Goal: Task Accomplishment & Management: Complete application form

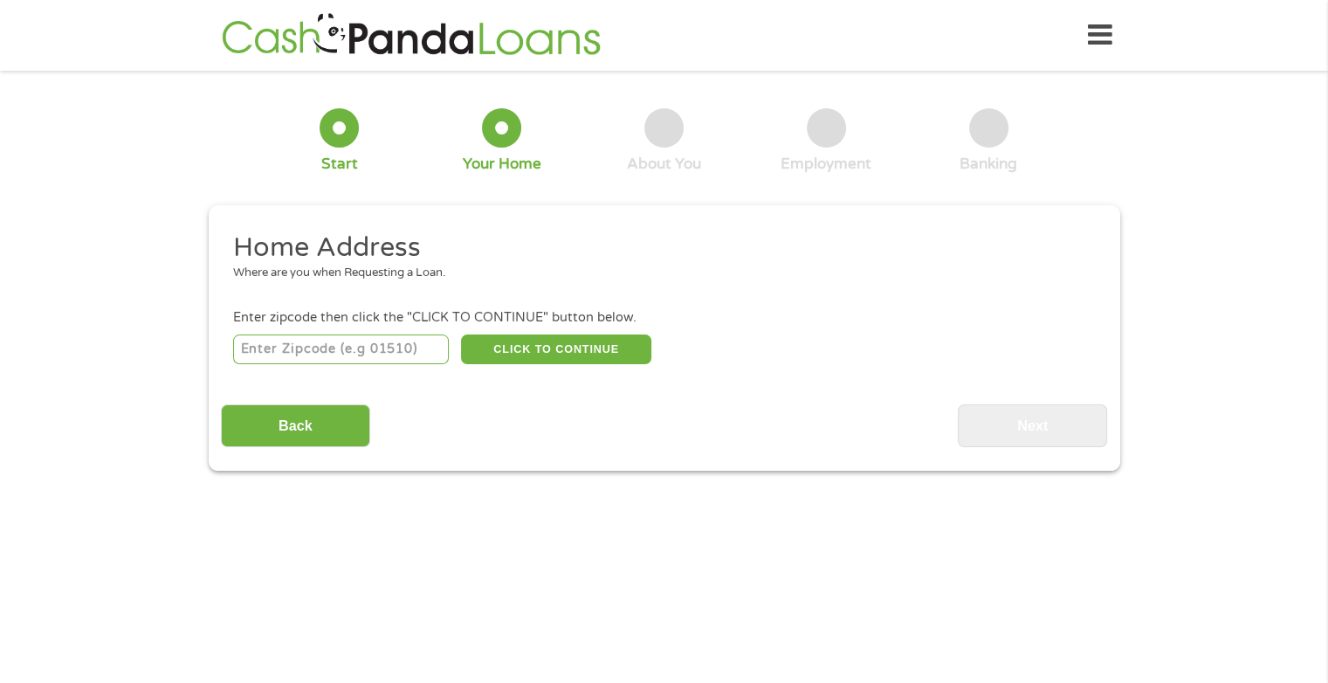
click at [375, 354] on input "number" at bounding box center [341, 349] width 216 height 30
type input "77073"
click at [551, 357] on button "CLICK TO CONTINUE" at bounding box center [556, 349] width 190 height 30
type input "77073"
type input "[GEOGRAPHIC_DATA]"
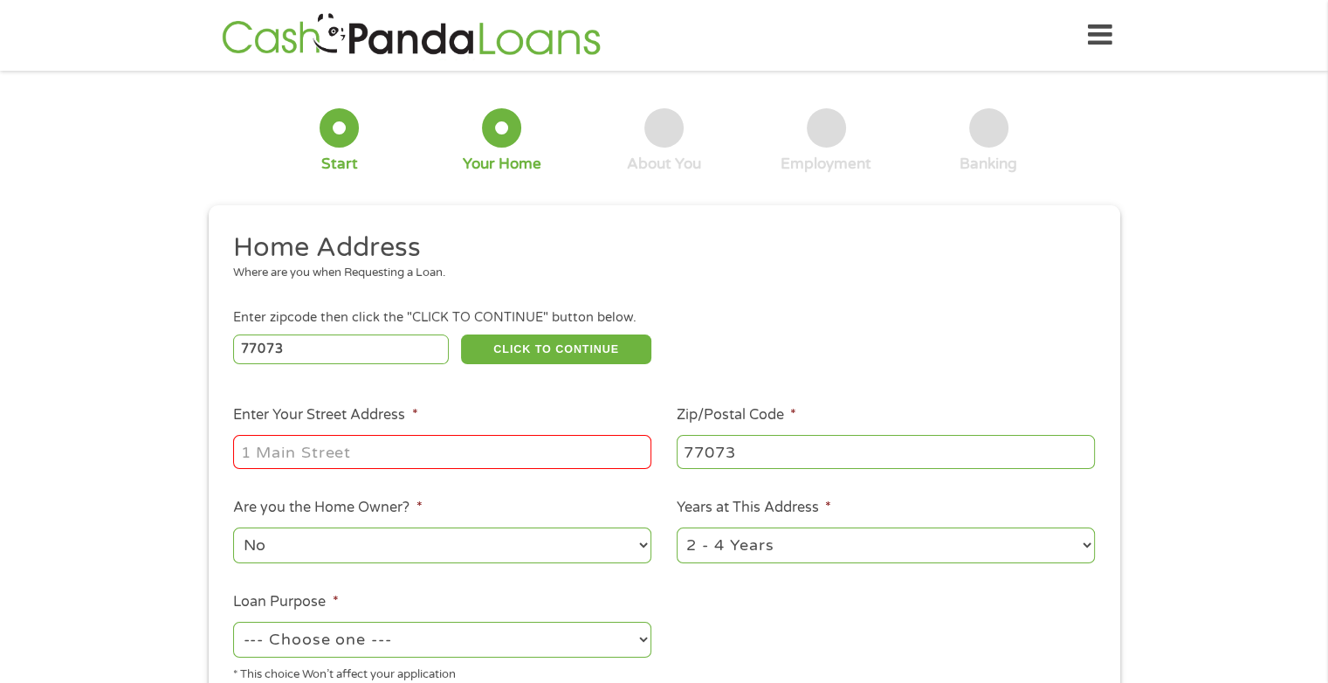
click at [450, 460] on input "Enter Your Street Address *" at bounding box center [442, 451] width 418 height 33
type input "[GEOGRAPHIC_DATA] aln"
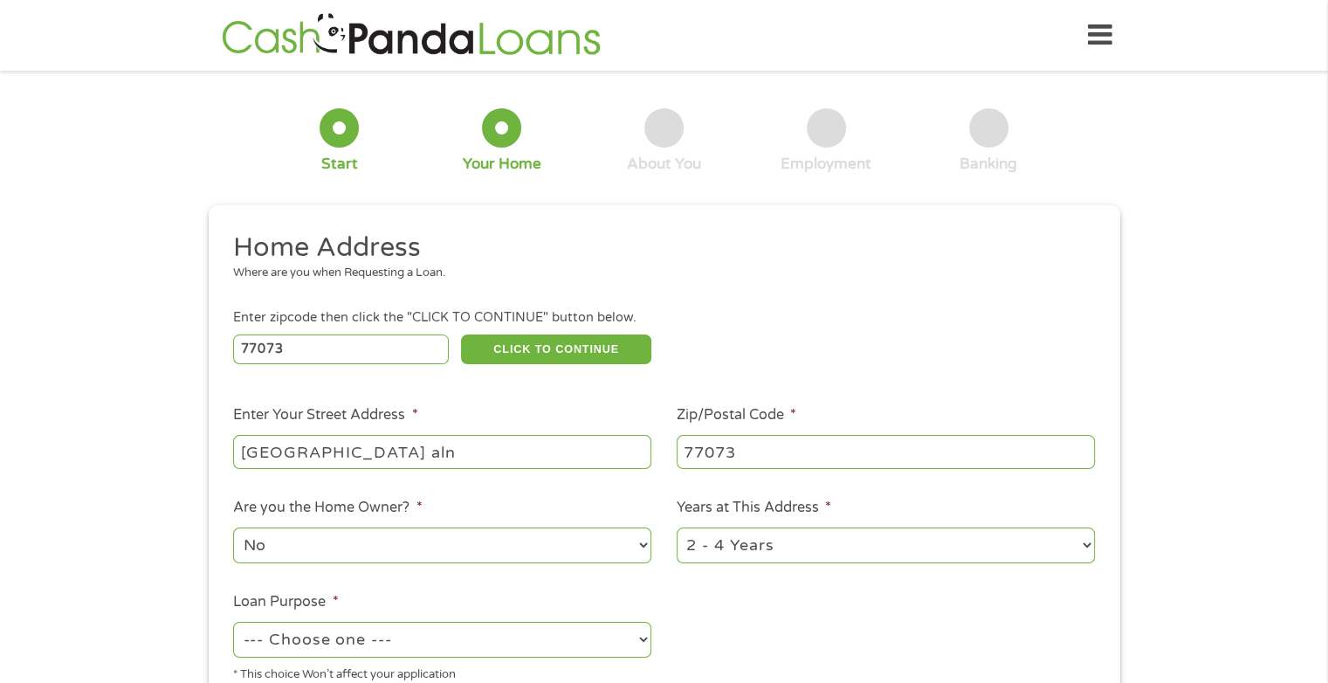
click at [532, 640] on select "--- Choose one --- Pay Bills Debt Consolidation Home Improvement Major Purchase…" at bounding box center [442, 639] width 418 height 36
click at [233, 623] on select "--- Choose one --- Pay Bills Debt Consolidation Home Improvement Major Purchase…" at bounding box center [442, 639] width 418 height 36
click at [433, 640] on select "--- Choose one --- Pay Bills Debt Consolidation Home Improvement Major Purchase…" at bounding box center [442, 639] width 418 height 36
click at [233, 623] on select "--- Choose one --- Pay Bills Debt Consolidation Home Improvement Major Purchase…" at bounding box center [442, 639] width 418 height 36
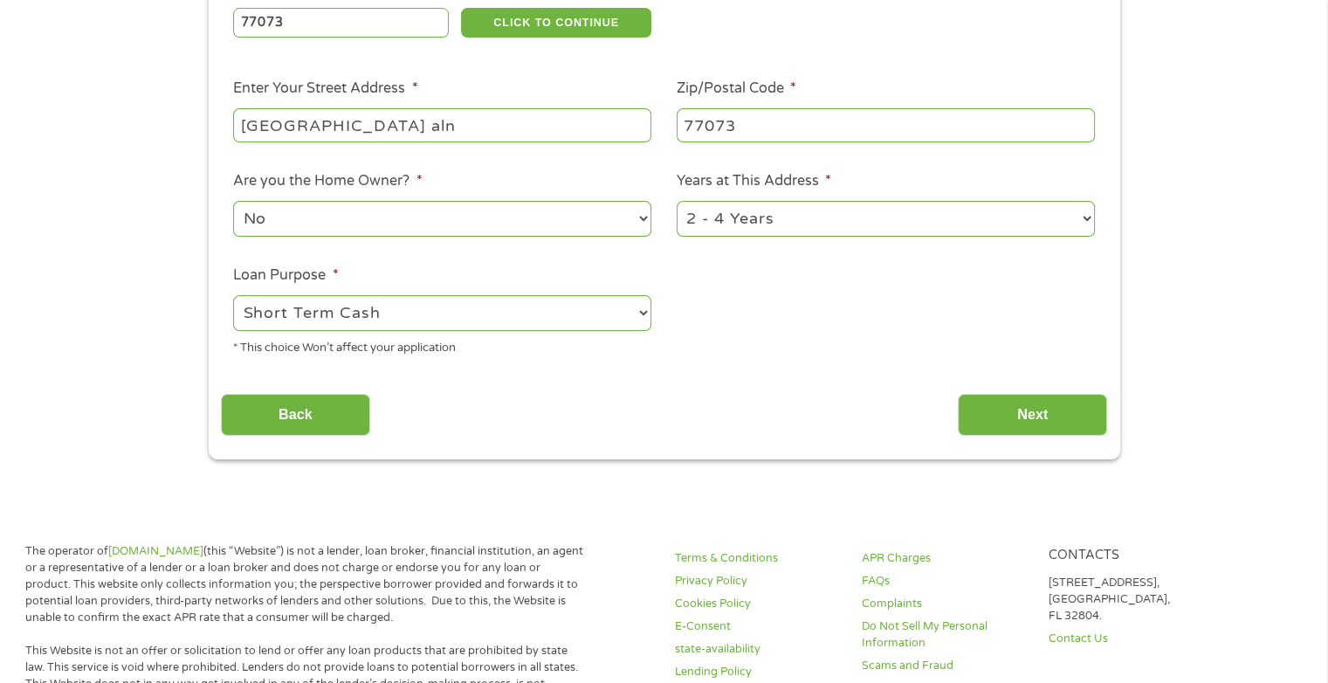
scroll to position [319, 0]
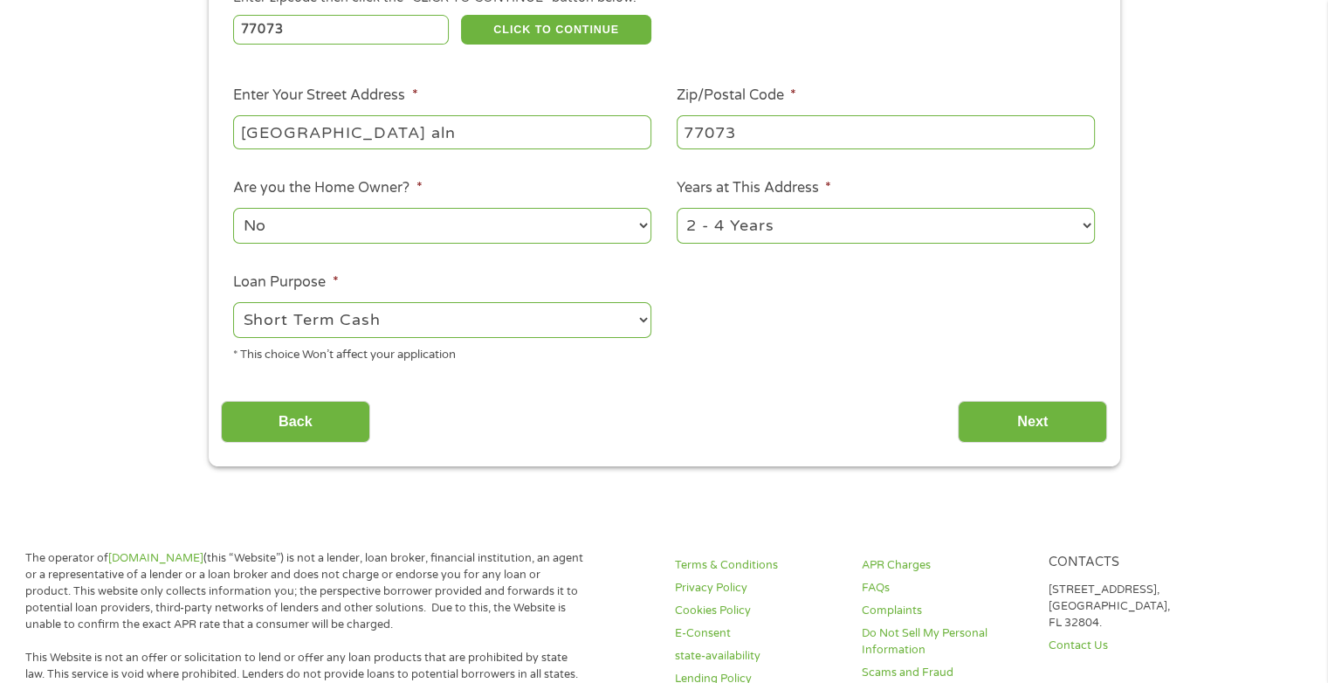
click at [558, 325] on select "--- Choose one --- Pay Bills Debt Consolidation Home Improvement Major Purchase…" at bounding box center [442, 320] width 418 height 36
select select "other"
click at [233, 304] on select "--- Choose one --- Pay Bills Debt Consolidation Home Improvement Major Purchase…" at bounding box center [442, 320] width 418 height 36
click at [1023, 420] on input "Next" at bounding box center [1031, 422] width 149 height 43
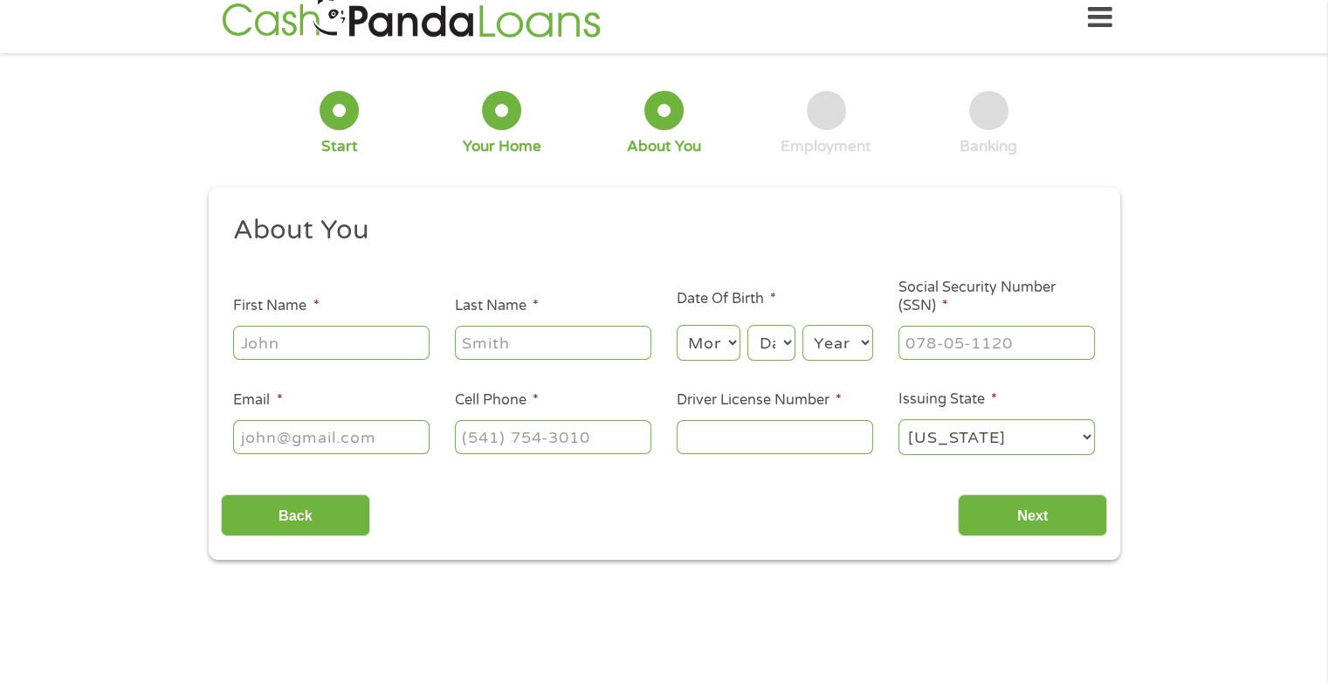
scroll to position [0, 0]
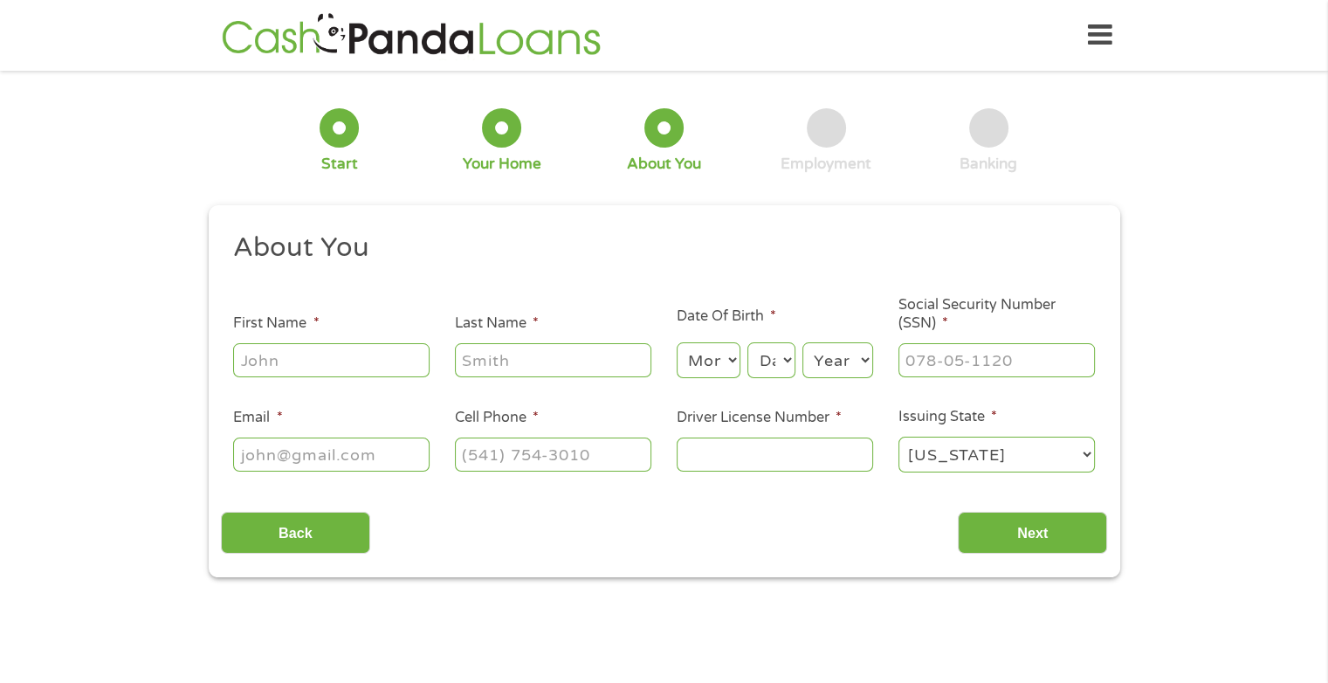
click at [368, 362] on input "First Name *" at bounding box center [331, 359] width 196 height 33
type input "[PERSON_NAME]"
type input "[EMAIL_ADDRESS][DOMAIN_NAME]"
click at [358, 461] on input "[EMAIL_ADDRESS][DOMAIN_NAME]" at bounding box center [331, 453] width 196 height 33
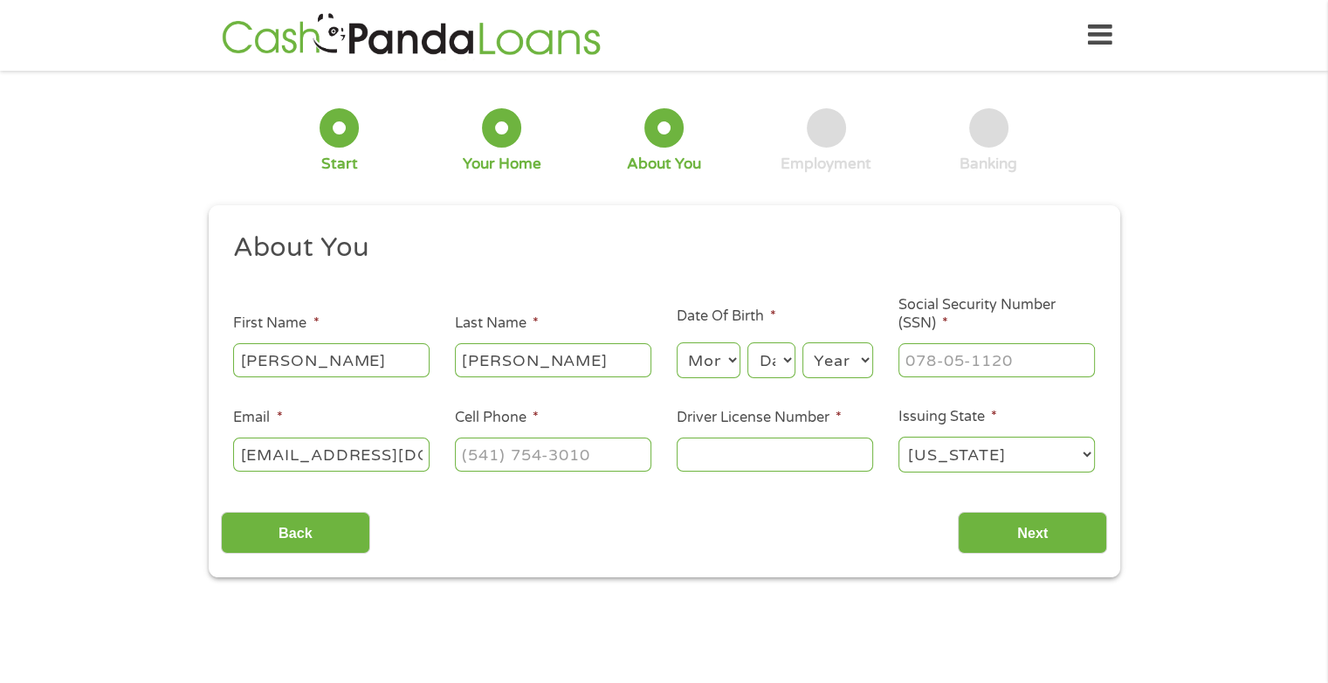
click at [688, 371] on select "Month 1 2 3 4 5 6 7 8 9 10 11 12" at bounding box center [708, 360] width 64 height 36
select select "7"
click at [676, 343] on select "Month 1 2 3 4 5 6 7 8 9 10 11 12" at bounding box center [708, 360] width 64 height 36
click at [766, 362] on select "Day 1 2 3 4 5 6 7 8 9 10 11 12 13 14 15 16 17 18 19 20 21 22 23 24 25 26 27 28 …" at bounding box center [770, 360] width 47 height 36
click at [747, 343] on select "Day 1 2 3 4 5 6 7 8 9 10 11 12 13 14 15 16 17 18 19 20 21 22 23 24 25 26 27 28 …" at bounding box center [770, 360] width 47 height 36
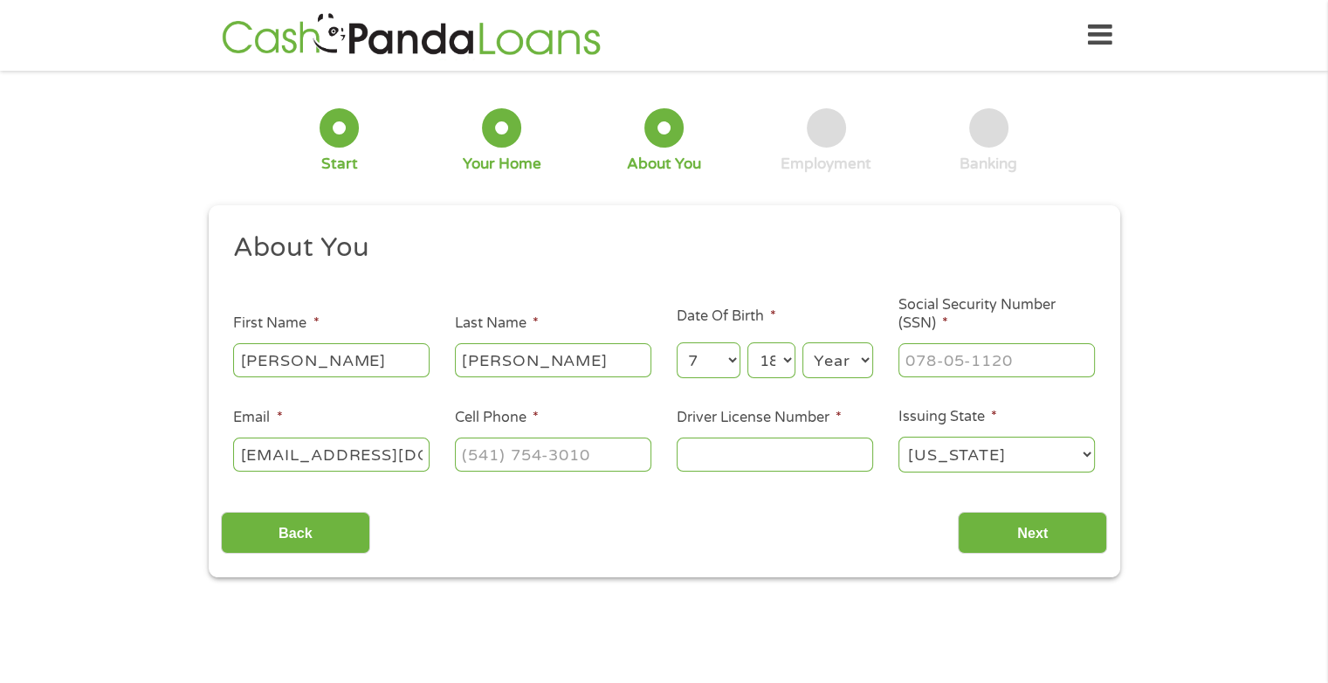
click at [772, 353] on select "Day 1 2 3 4 5 6 7 8 9 10 11 12 13 14 15 16 17 18 19 20 21 22 23 24 25 26 27 28 …" at bounding box center [770, 360] width 47 height 36
select select "17"
click at [747, 343] on select "Day 1 2 3 4 5 6 7 8 9 10 11 12 13 14 15 16 17 18 19 20 21 22 23 24 25 26 27 28 …" at bounding box center [770, 360] width 47 height 36
type input "___-__-____"
click at [941, 353] on input "___-__-____" at bounding box center [996, 359] width 196 height 33
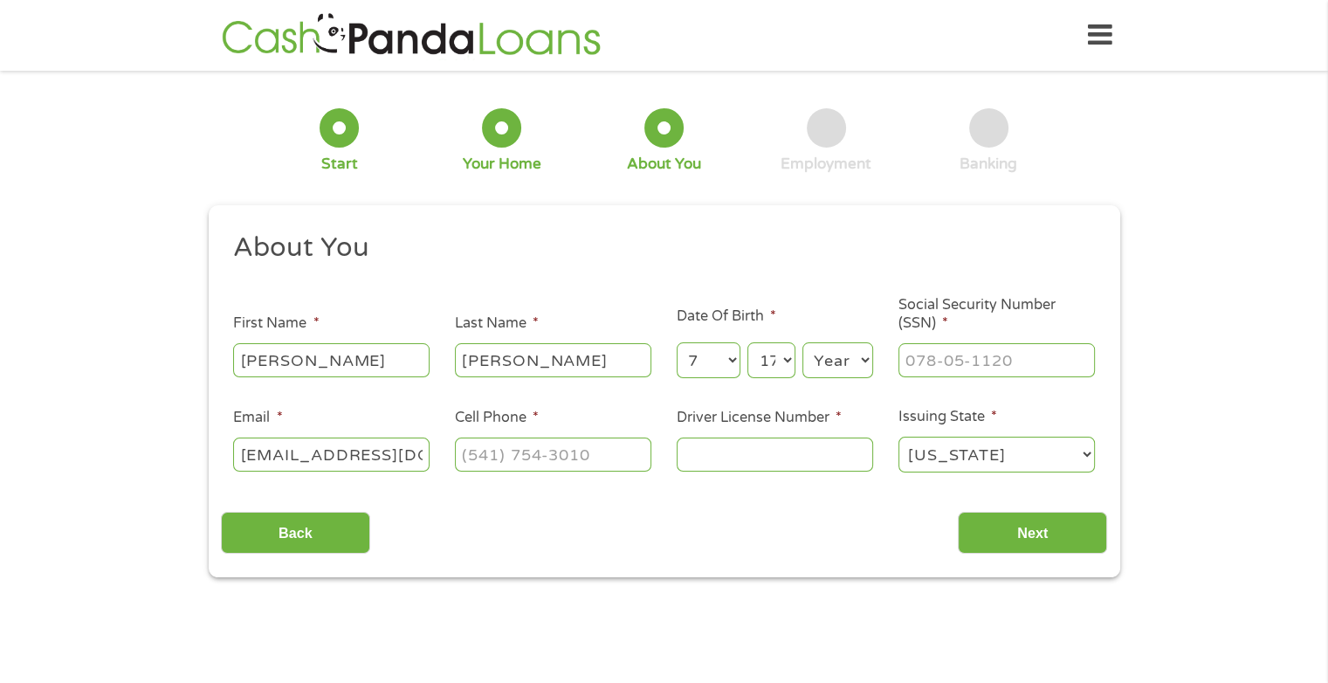
click at [838, 361] on select "Year [DATE] 2006 2005 2004 2003 2002 2001 2000 1999 1998 1997 1996 1995 1994 19…" at bounding box center [837, 360] width 71 height 36
select select "1981"
click at [802, 343] on select "Year [DATE] 2006 2005 2004 2003 2002 2001 2000 1999 1998 1997 1996 1995 1994 19…" at bounding box center [837, 360] width 71 height 36
click at [922, 364] on input "___-__-____" at bounding box center [996, 359] width 196 height 33
type input "452-55-0832"
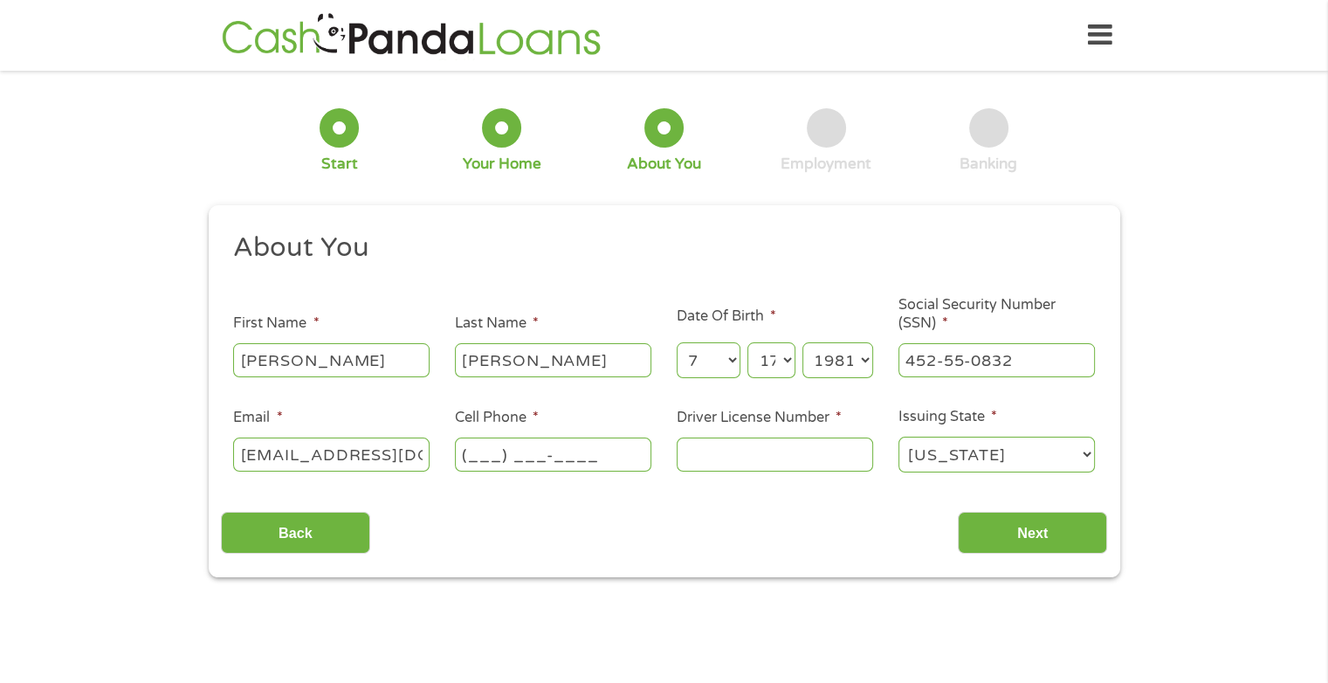
click at [578, 455] on input "(___) ___-____" at bounding box center [553, 453] width 196 height 33
type input "[PHONE_NUMBER]"
click at [800, 464] on input "Driver License Number *" at bounding box center [774, 453] width 196 height 33
type input "01242771"
click at [1017, 534] on input "Next" at bounding box center [1031, 532] width 149 height 43
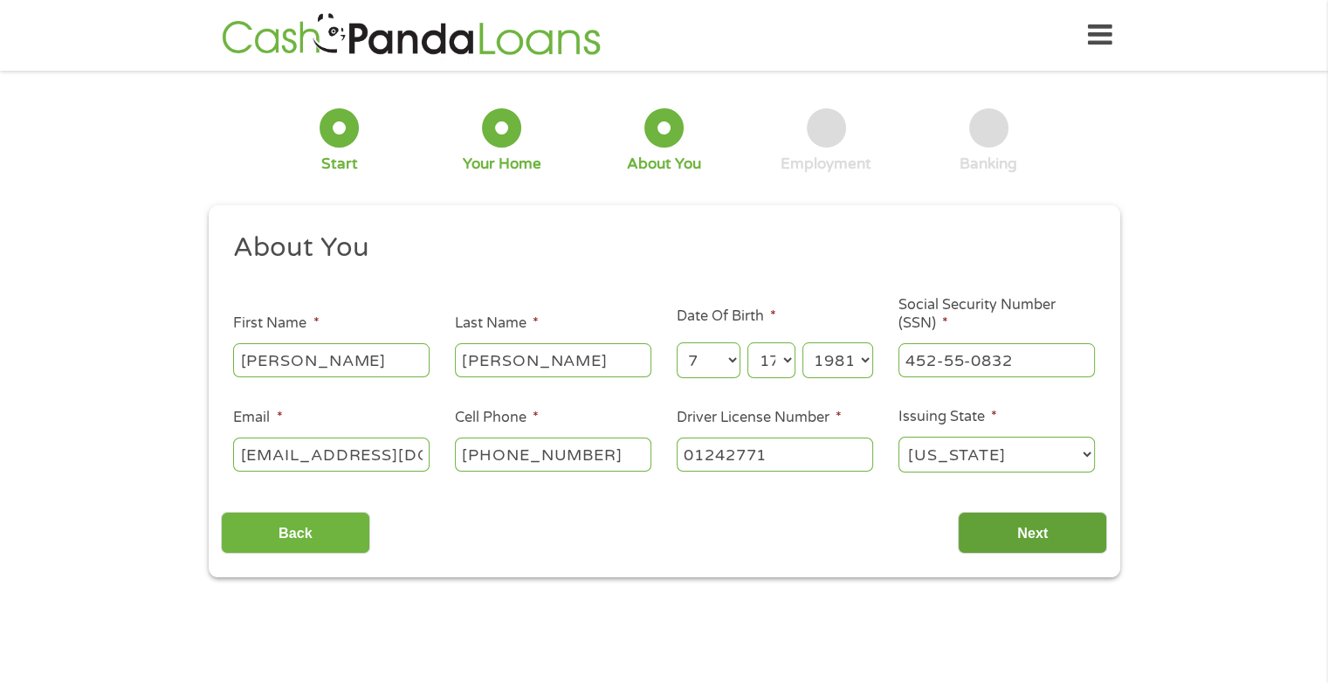
scroll to position [7, 7]
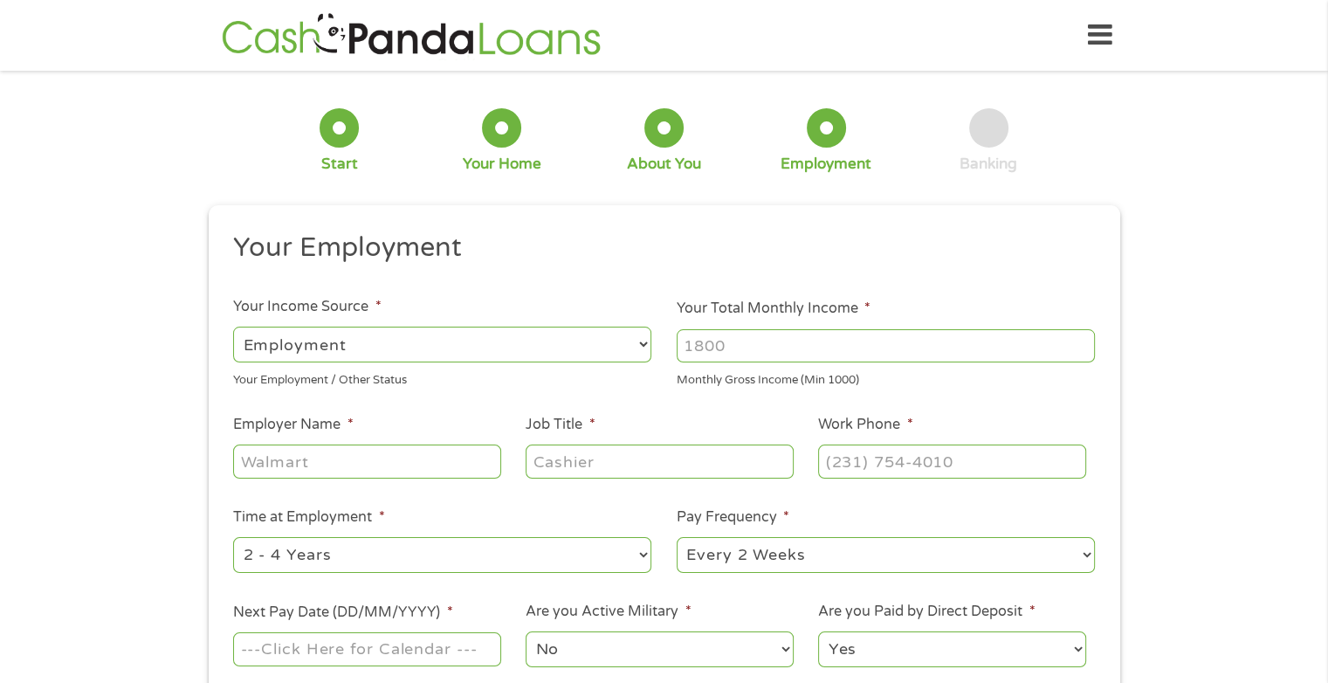
click at [485, 357] on select "--- Choose one --- Employment [DEMOGRAPHIC_DATA] Benefits" at bounding box center [442, 344] width 418 height 36
click at [233, 326] on select "--- Choose one --- Employment [DEMOGRAPHIC_DATA] Benefits" at bounding box center [442, 344] width 418 height 36
click at [429, 469] on input "Employer Name *" at bounding box center [366, 460] width 267 height 33
type input "[US_STATE] Department of Criminal Justice"
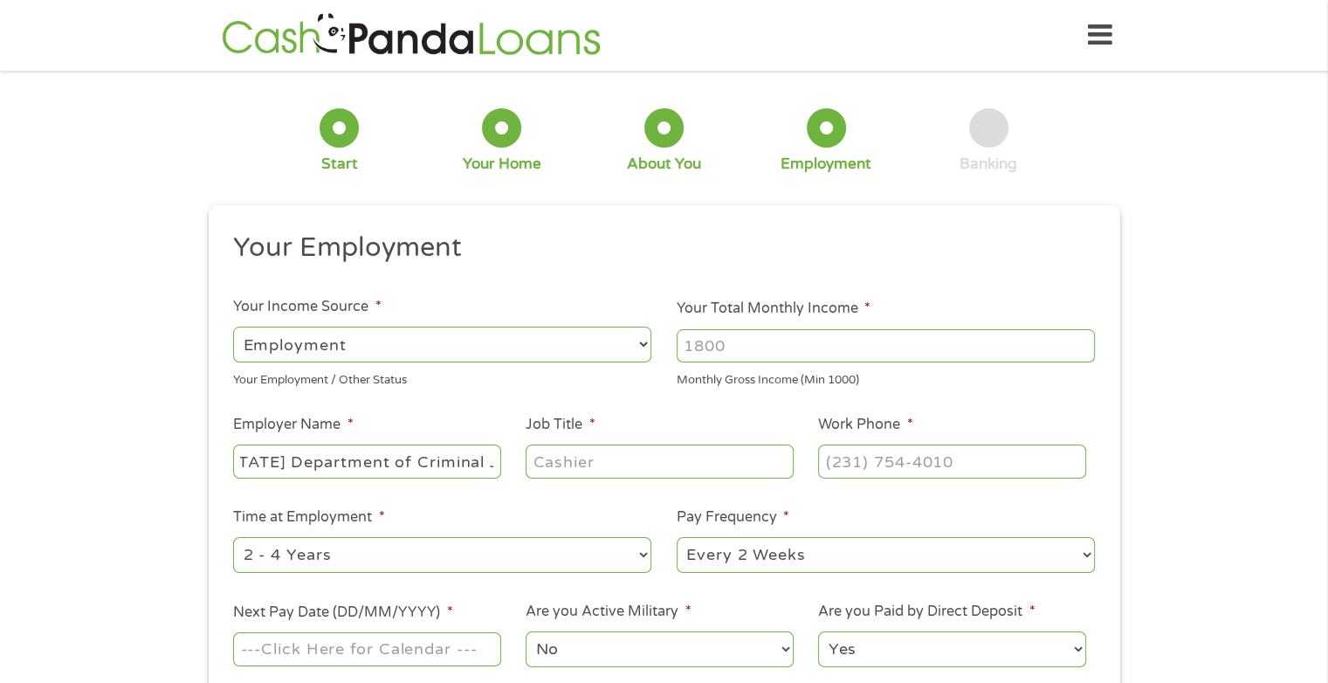
scroll to position [0, 0]
click at [566, 467] on input "Job Title *" at bounding box center [658, 460] width 267 height 33
type input "TDJC OFFICER 4"
click at [868, 470] on input "(___) ___-____" at bounding box center [951, 460] width 267 height 33
type input "[PHONE_NUMBER]"
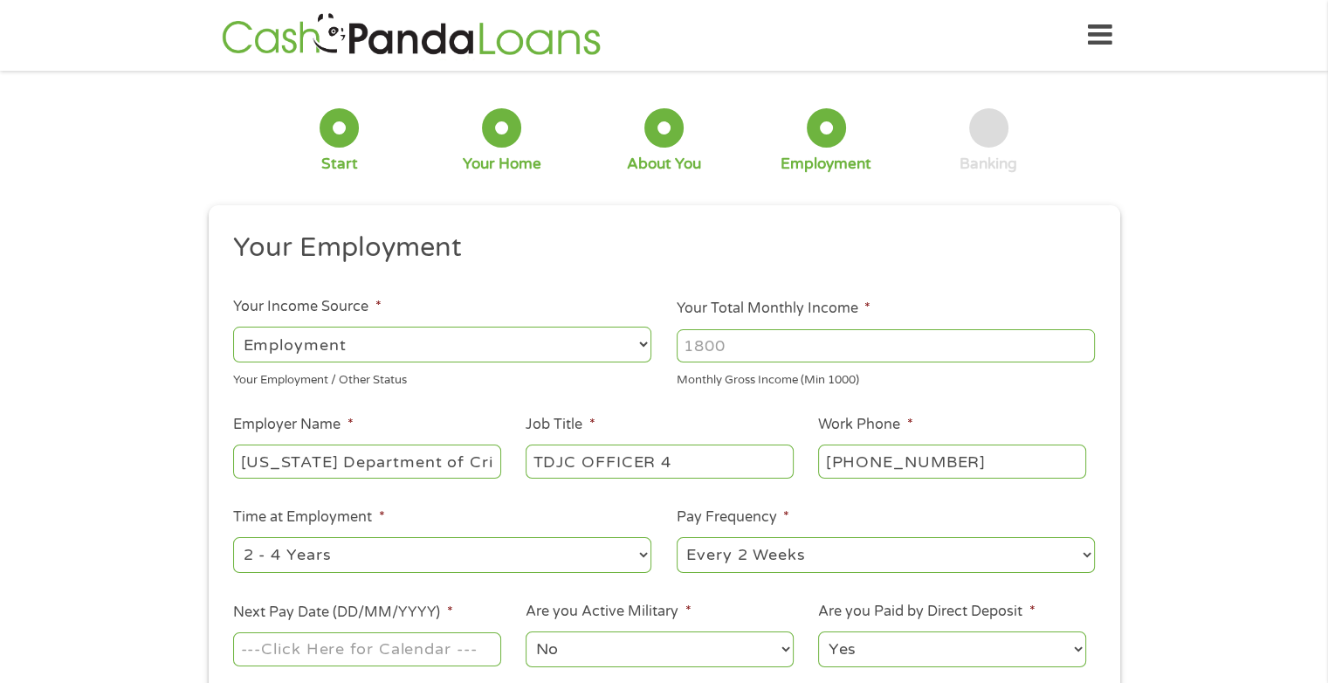
click at [923, 549] on select "--- Choose one --- Every 2 Weeks Every Week Monthly Semi-Monthly" at bounding box center [885, 555] width 418 height 36
select select "monthly"
click at [676, 538] on select "--- Choose one --- Every 2 Weeks Every Week Monthly Semi-Monthly" at bounding box center [885, 555] width 418 height 36
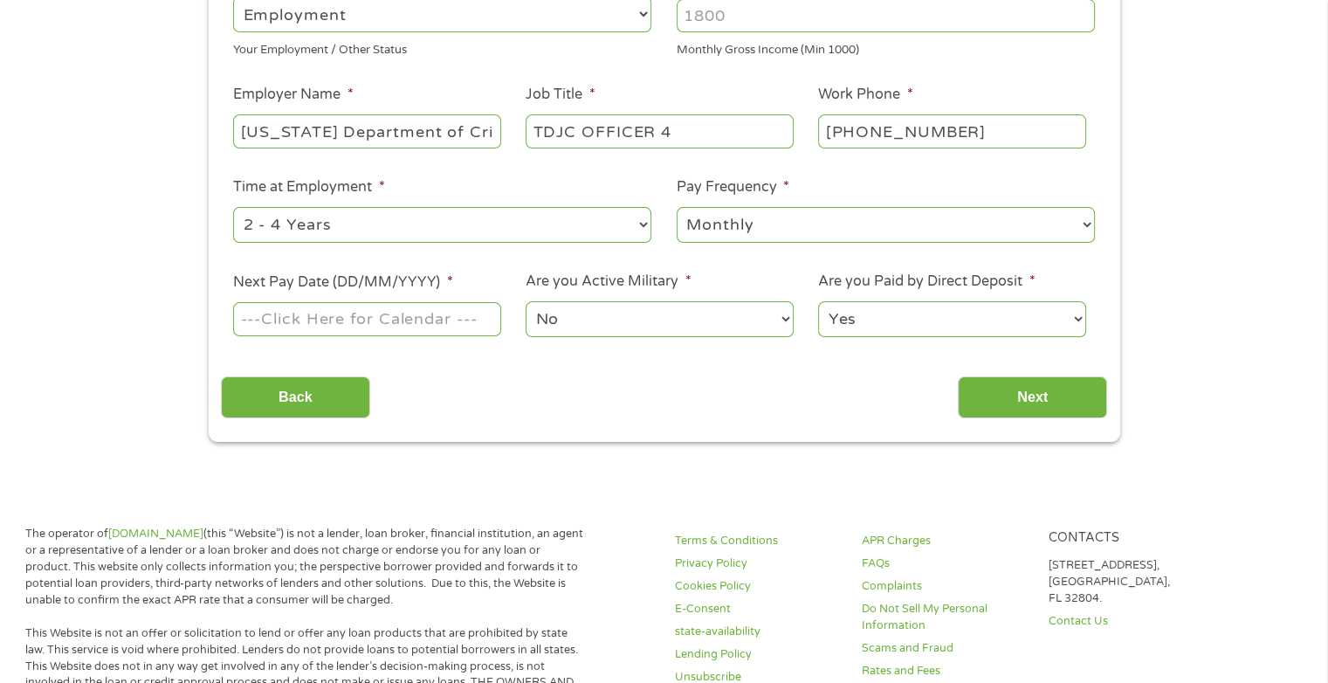
scroll to position [321, 0]
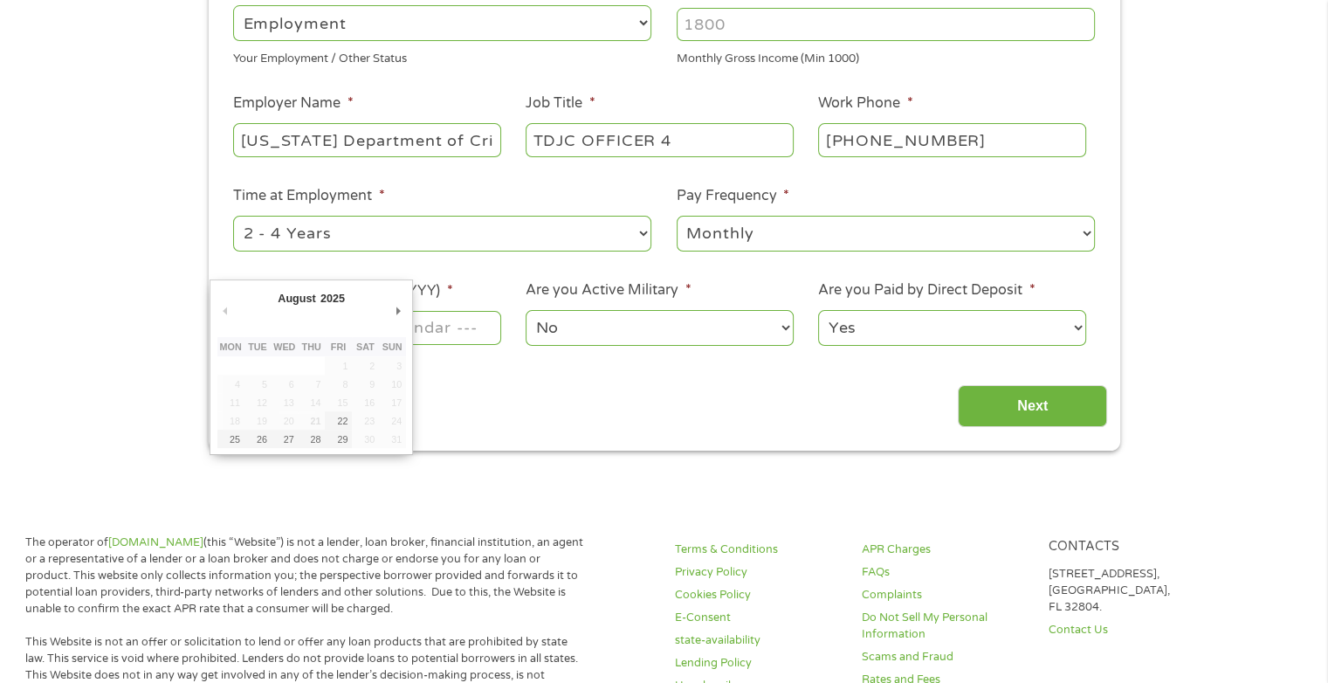
click at [480, 331] on input "Next Pay Date (DD/MM/YYYY) *" at bounding box center [366, 327] width 267 height 33
type input "[DATE]"
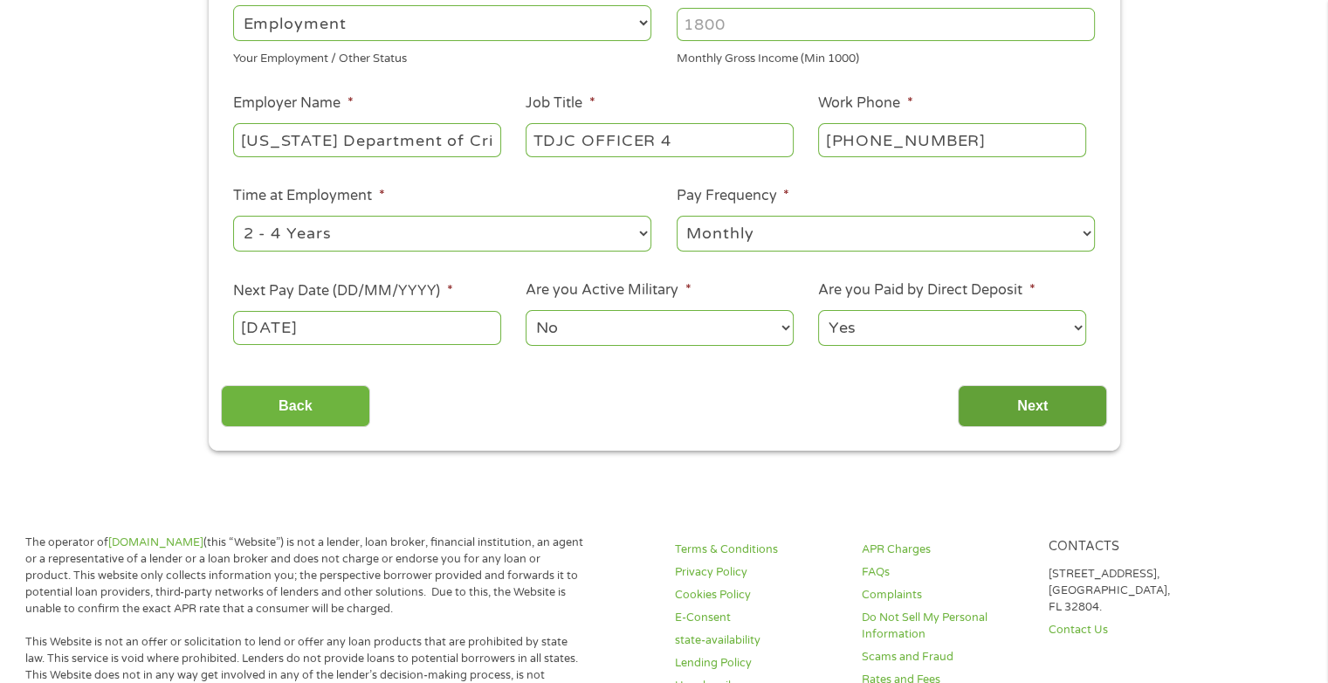
click at [985, 403] on input "Next" at bounding box center [1031, 406] width 149 height 43
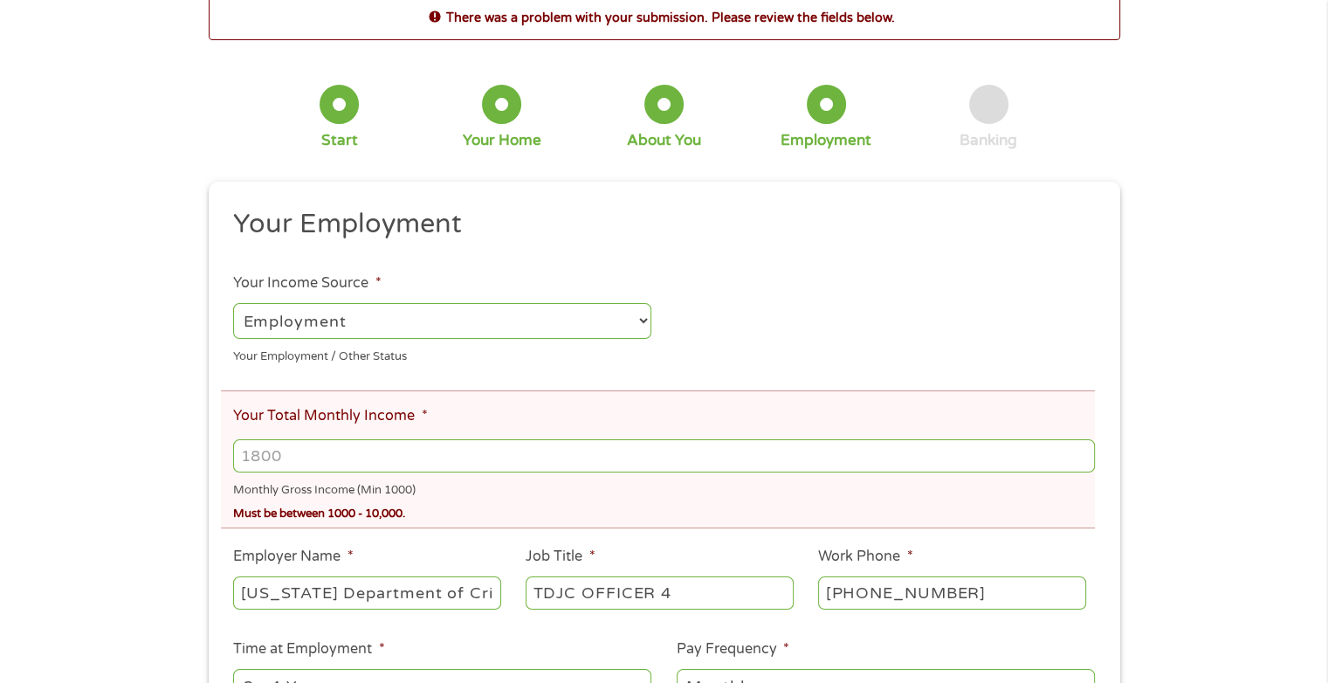
scroll to position [0, 0]
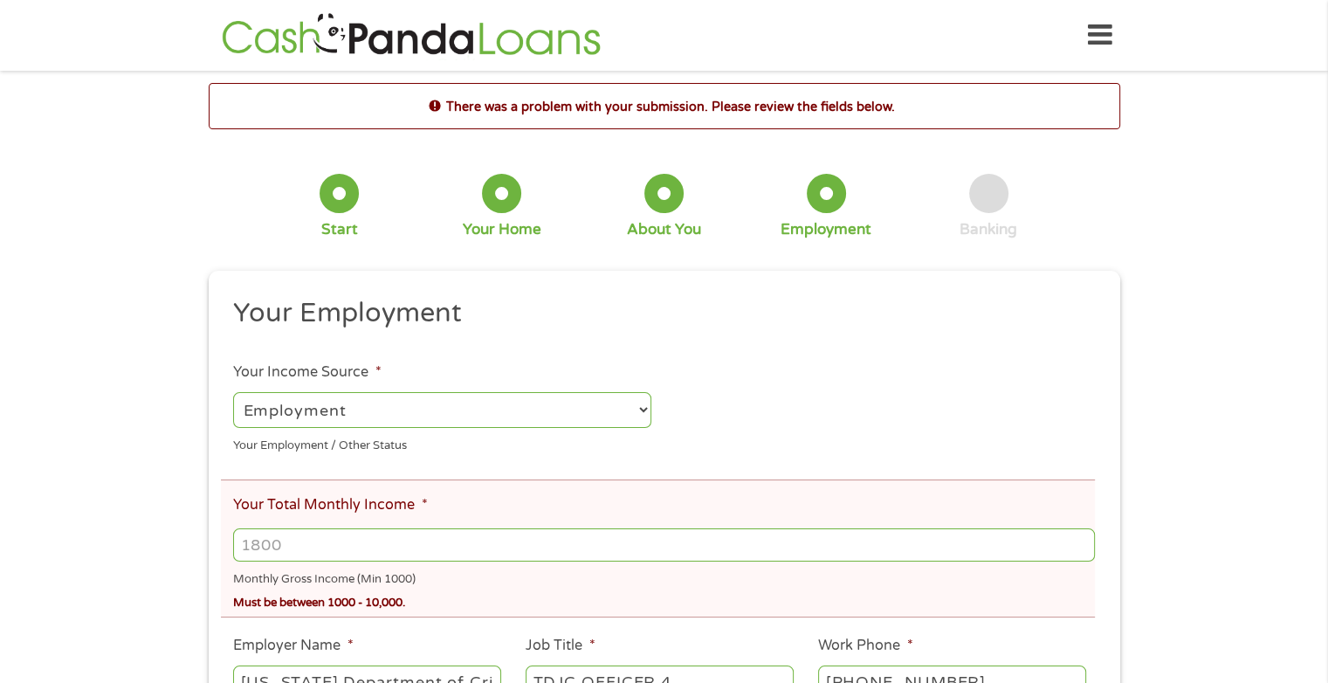
click at [442, 424] on select "--- Choose one --- Employment [DEMOGRAPHIC_DATA] Benefits" at bounding box center [442, 410] width 418 height 36
click at [861, 301] on h2 "Your Employment" at bounding box center [657, 313] width 848 height 35
click at [566, 540] on input "Your Total Monthly Income *" at bounding box center [663, 544] width 861 height 33
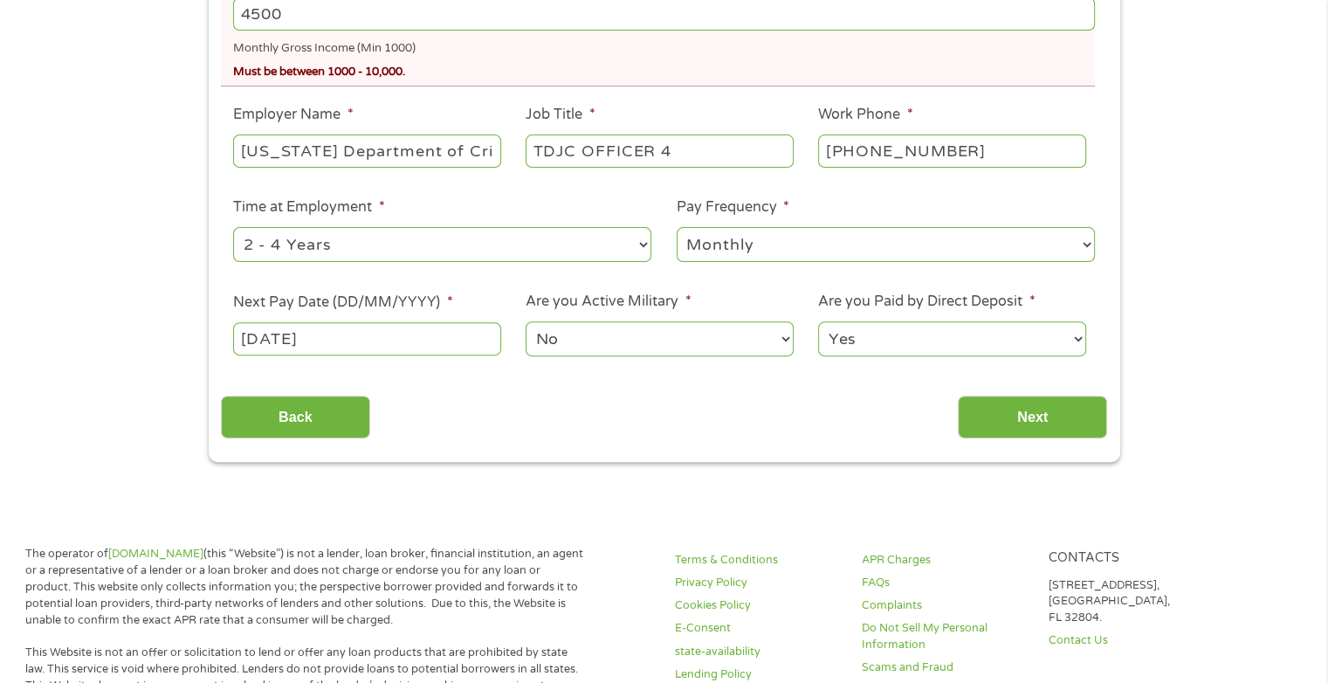
scroll to position [524, 0]
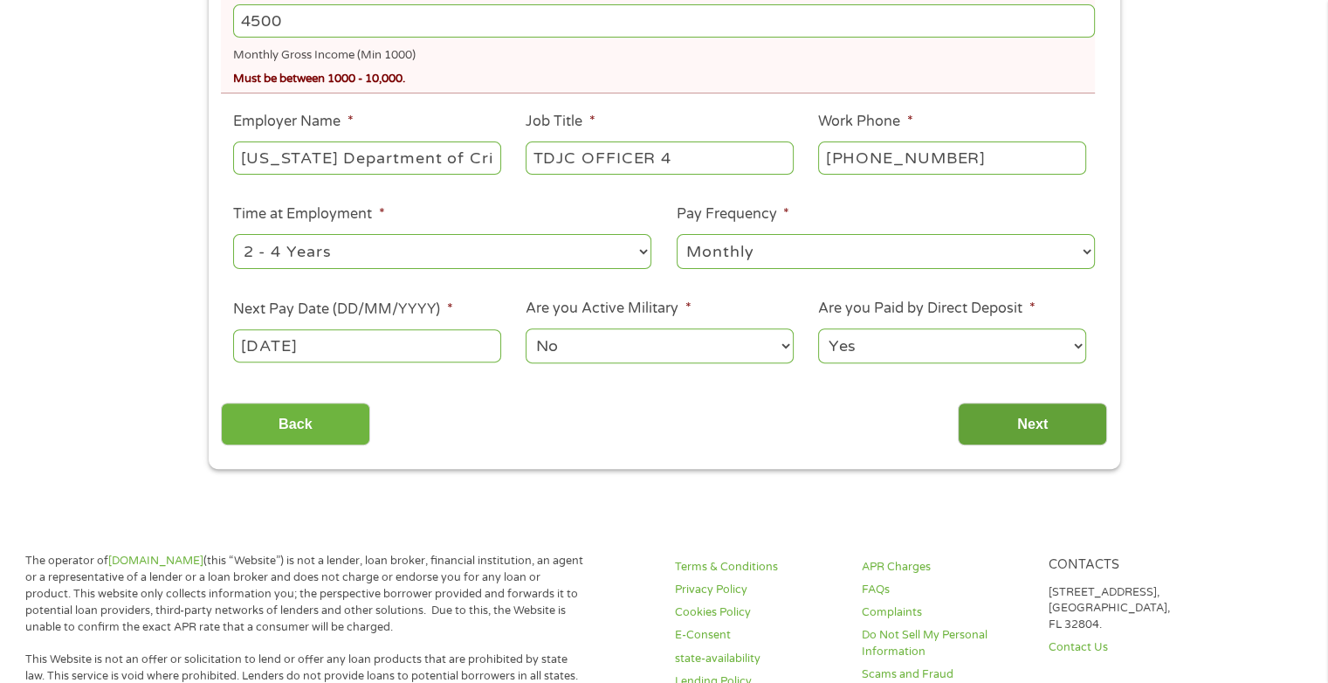
type input "4500"
click at [1050, 427] on input "Next" at bounding box center [1031, 423] width 149 height 43
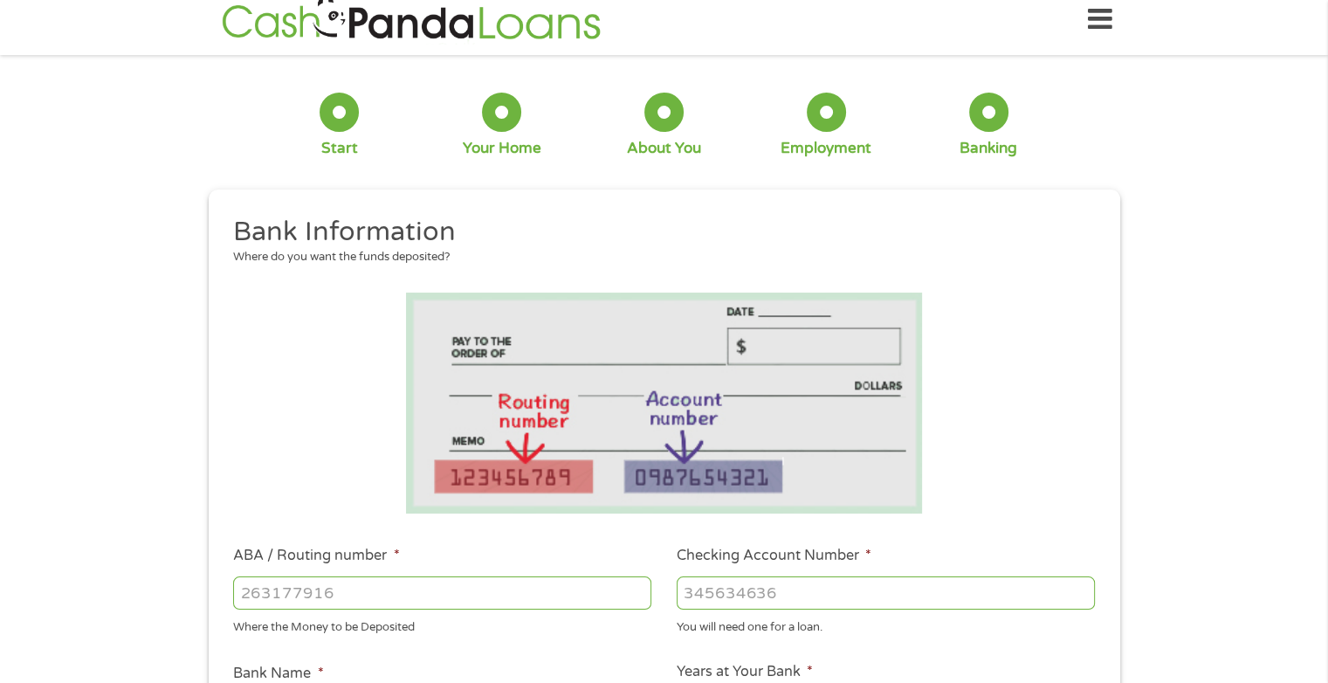
scroll to position [0, 0]
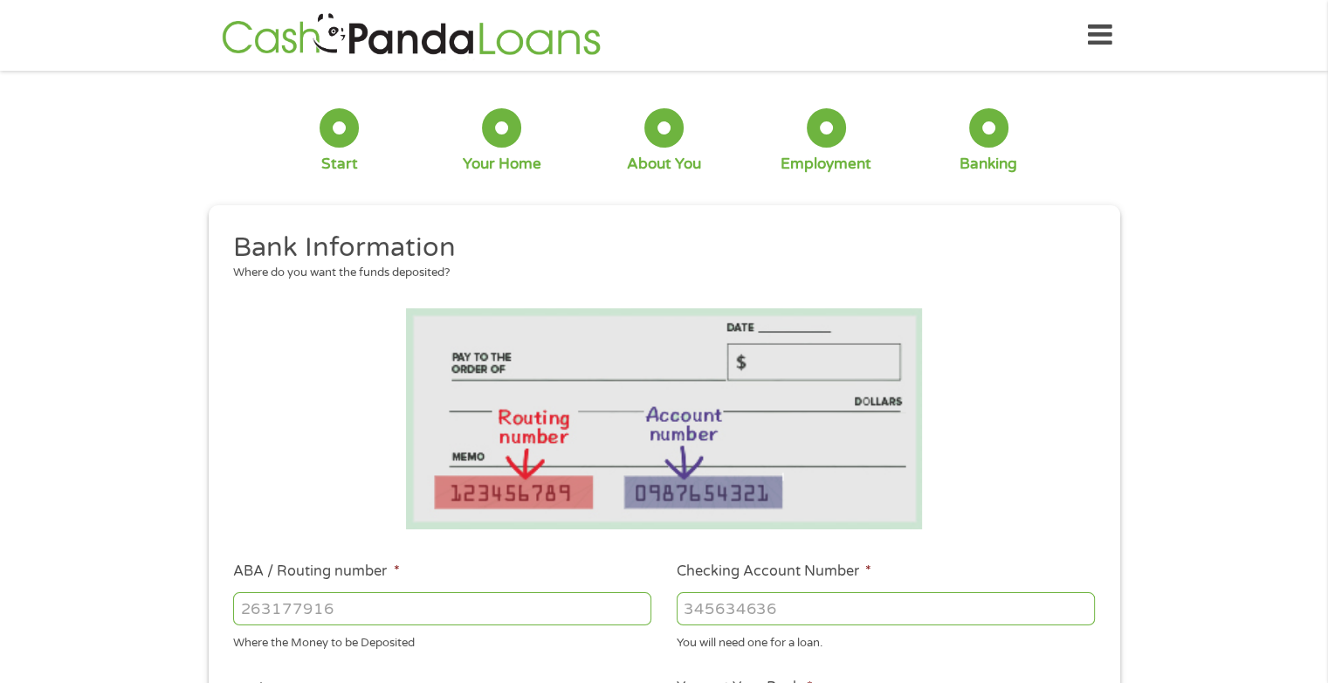
click at [363, 614] on input "ABA / Routing number *" at bounding box center [442, 608] width 418 height 33
type input "111000025"
type input "BANK OF AMERICA NA"
type input "111000025"
click at [718, 608] on input "Checking Account Number *" at bounding box center [885, 608] width 418 height 33
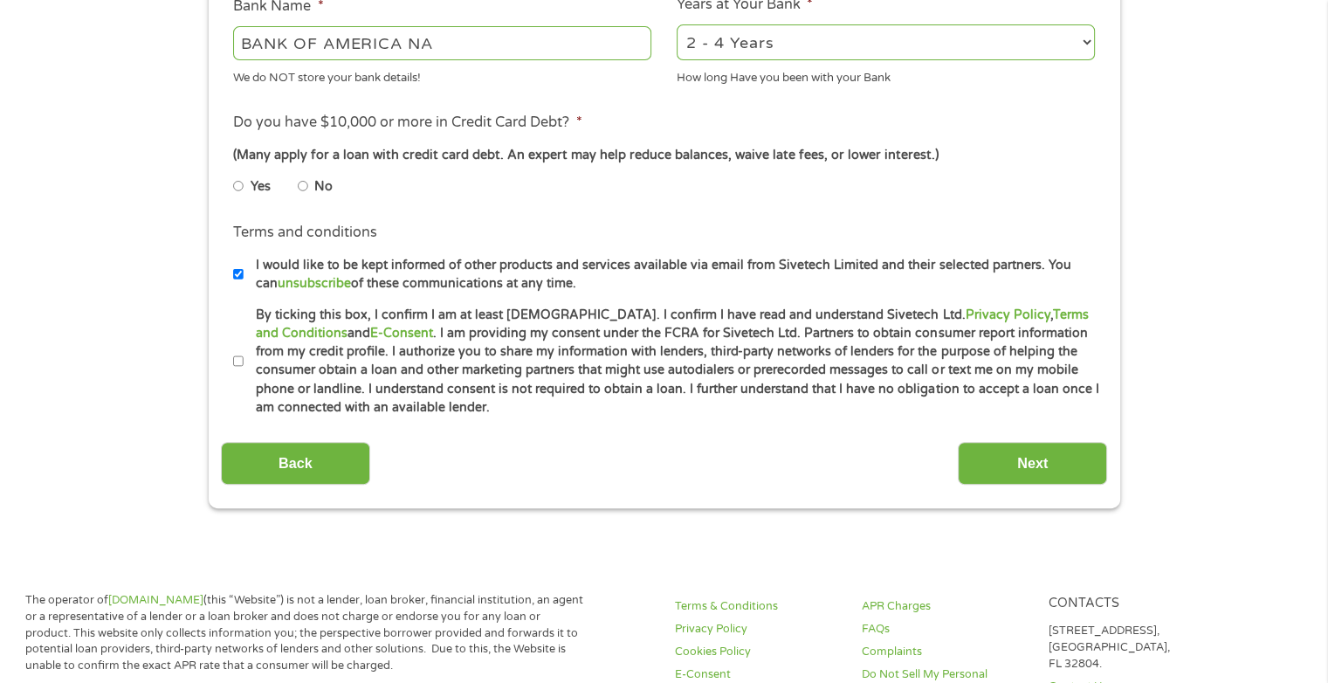
scroll to position [680, 0]
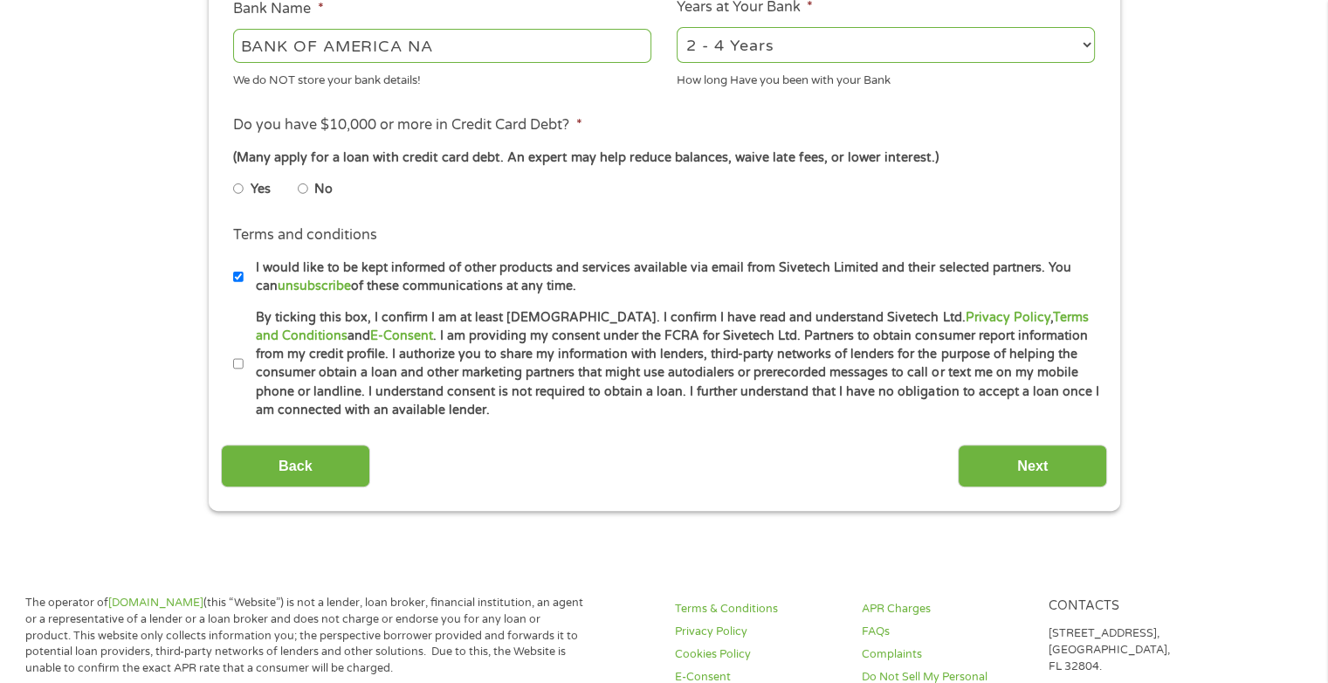
type input "488130774019"
click at [309, 188] on li "No" at bounding box center [329, 189] width 63 height 34
click at [305, 195] on input "No" at bounding box center [303, 189] width 10 height 28
radio input "true"
click at [244, 359] on label "By ticking this box, I confirm I am at least [DEMOGRAPHIC_DATA]. I confirm I ha…" at bounding box center [672, 364] width 856 height 112
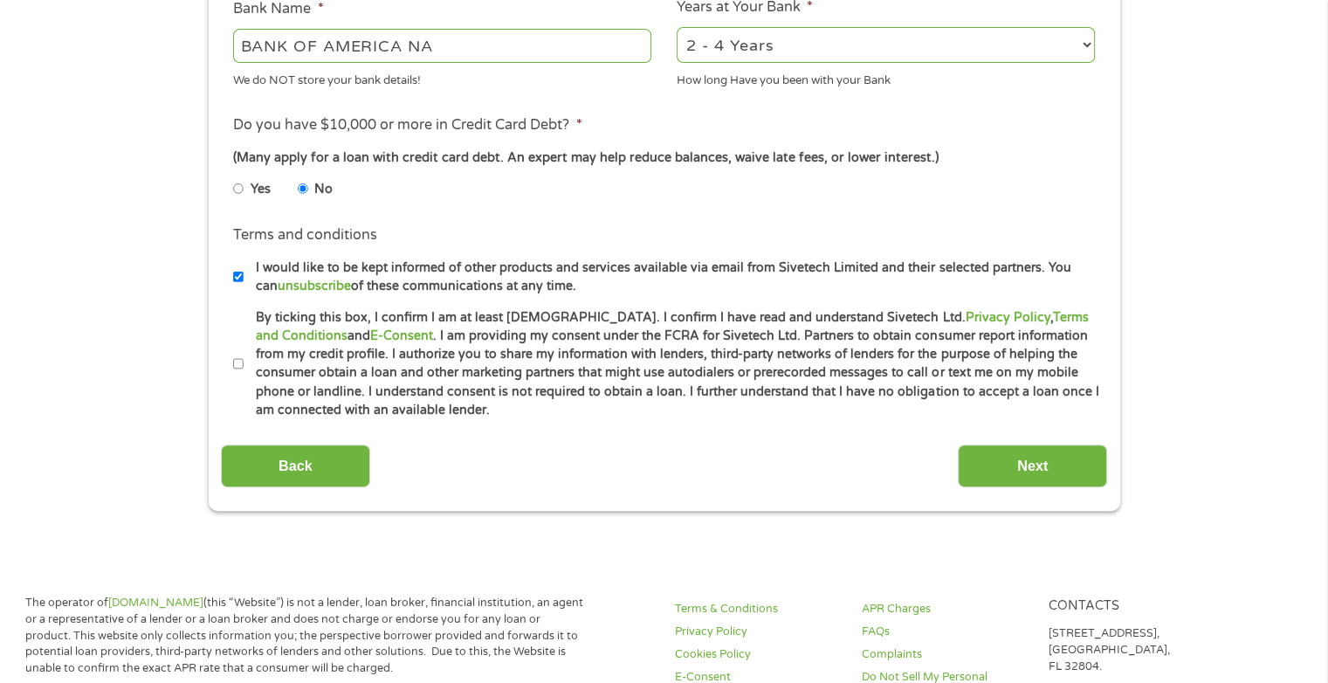
click at [243, 359] on input "By ticking this box, I confirm I am at least [DEMOGRAPHIC_DATA]. I confirm I ha…" at bounding box center [238, 364] width 10 height 28
checkbox input "true"
click at [1003, 475] on input "Next" at bounding box center [1031, 465] width 149 height 43
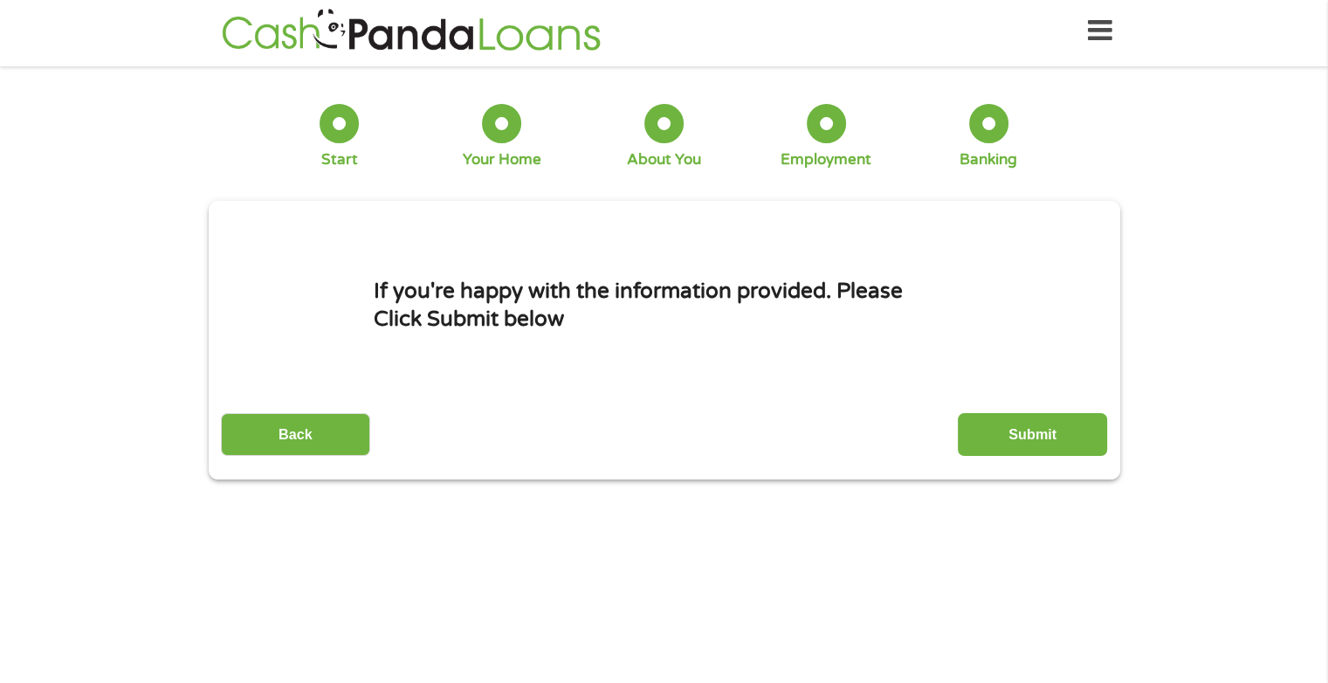
scroll to position [0, 0]
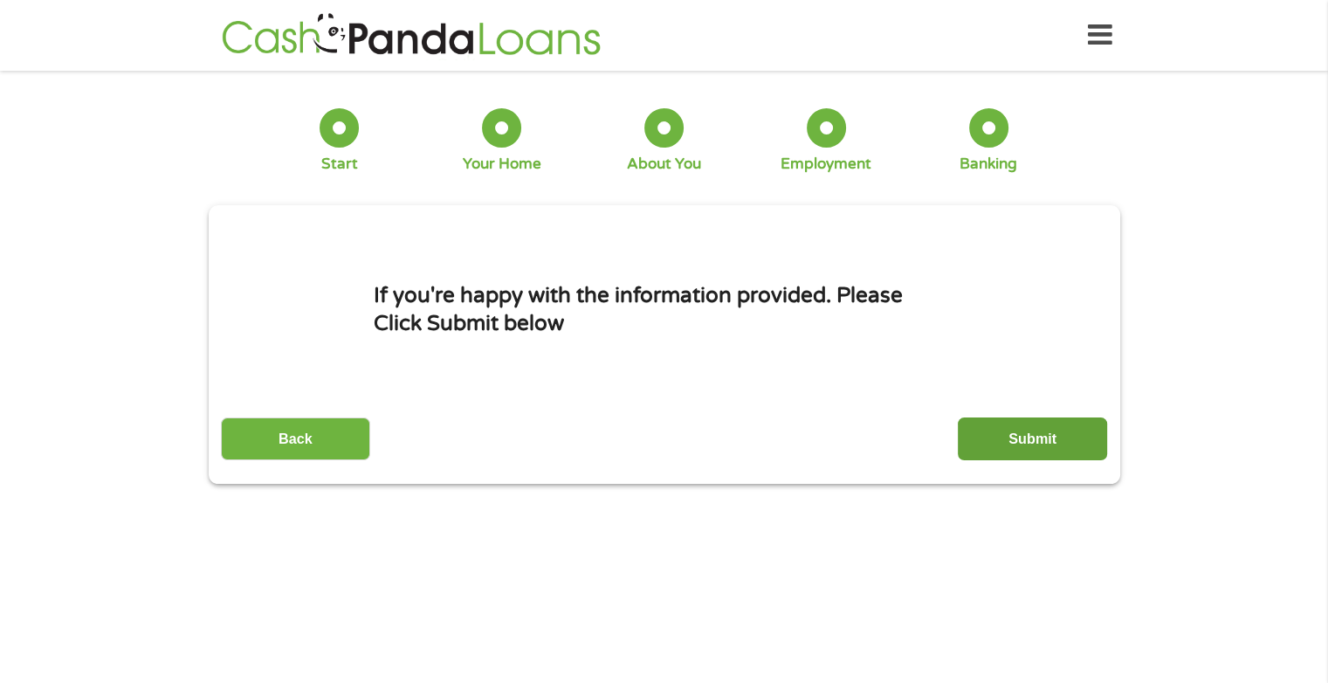
click at [1044, 444] on input "Submit" at bounding box center [1031, 438] width 149 height 43
